Goal: Complete application form

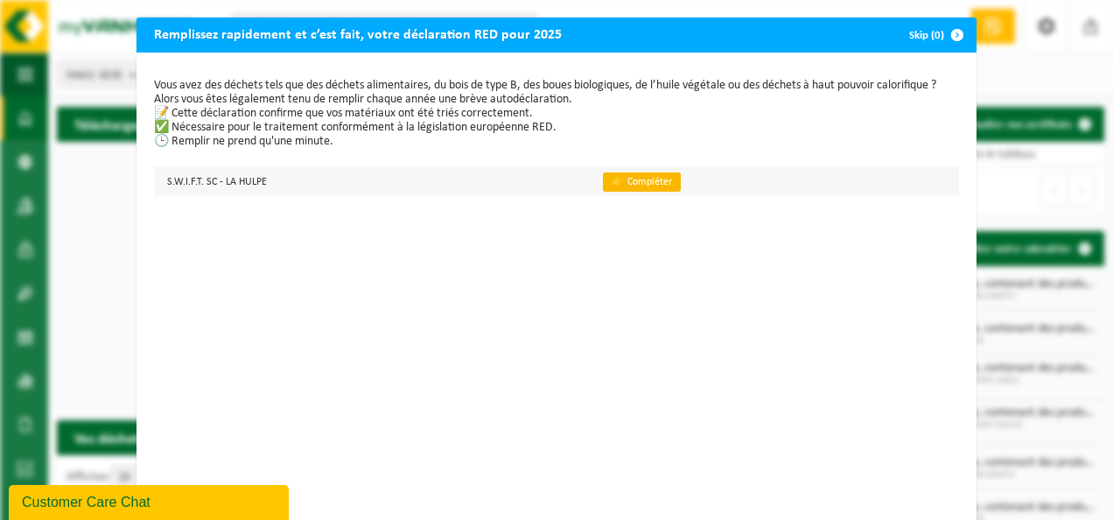
click at [633, 182] on link "👉 Compléter" at bounding box center [642, 181] width 78 height 19
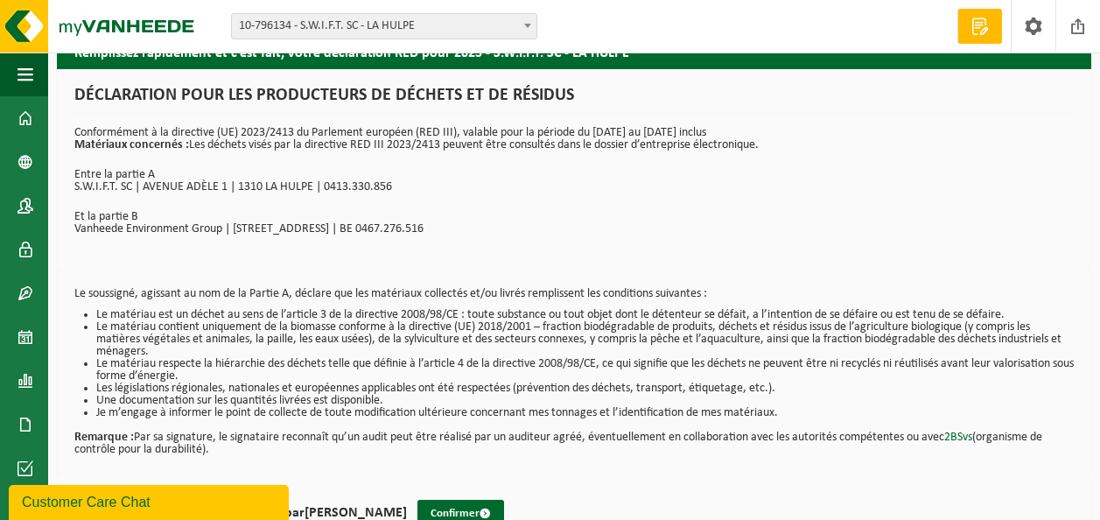
scroll to position [70, 0]
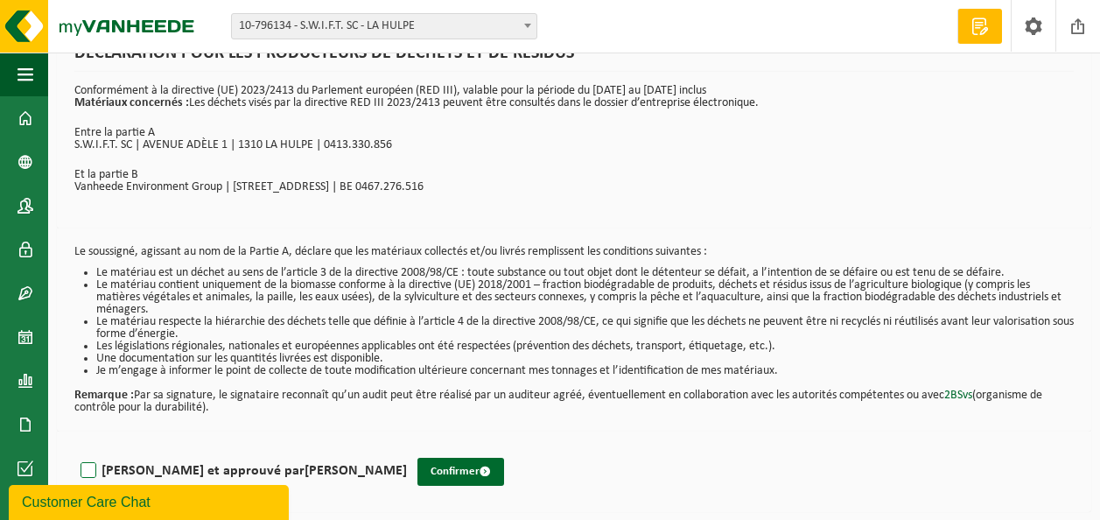
click at [93, 470] on label "Lu et approuvé par GIOVANNI MANTIONE" at bounding box center [242, 471] width 330 height 26
click at [407, 449] on input "Lu et approuvé par GIOVANNI MANTIONE" at bounding box center [407, 448] width 1 height 1
checkbox input "true"
click at [581, 482] on div "Lu et approuvé par GIOVANNI MANTIONE Confirmer" at bounding box center [574, 471] width 1034 height 81
click at [417, 466] on button "Confirmer" at bounding box center [460, 472] width 87 height 28
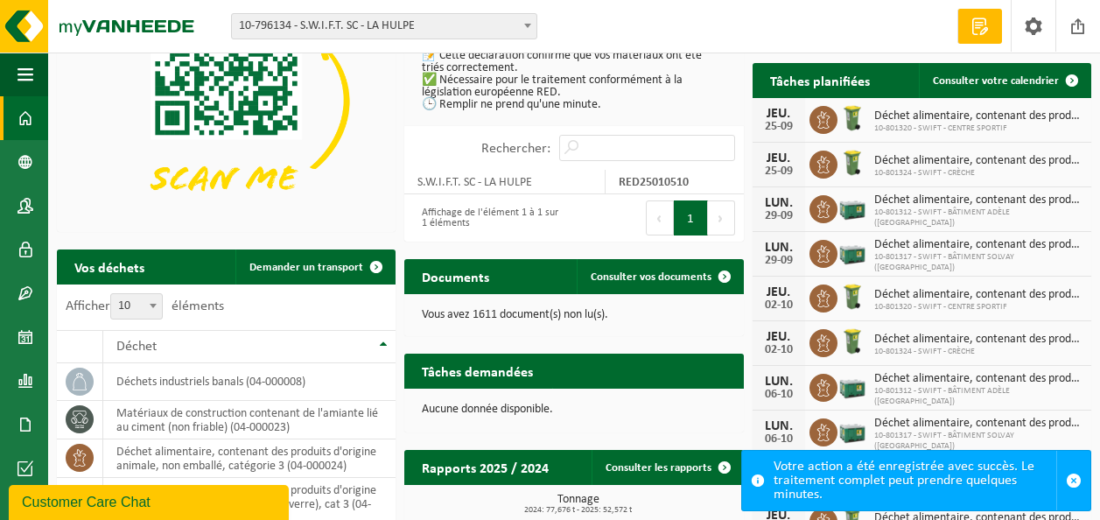
scroll to position [175, 0]
